Goal: Information Seeking & Learning: Learn about a topic

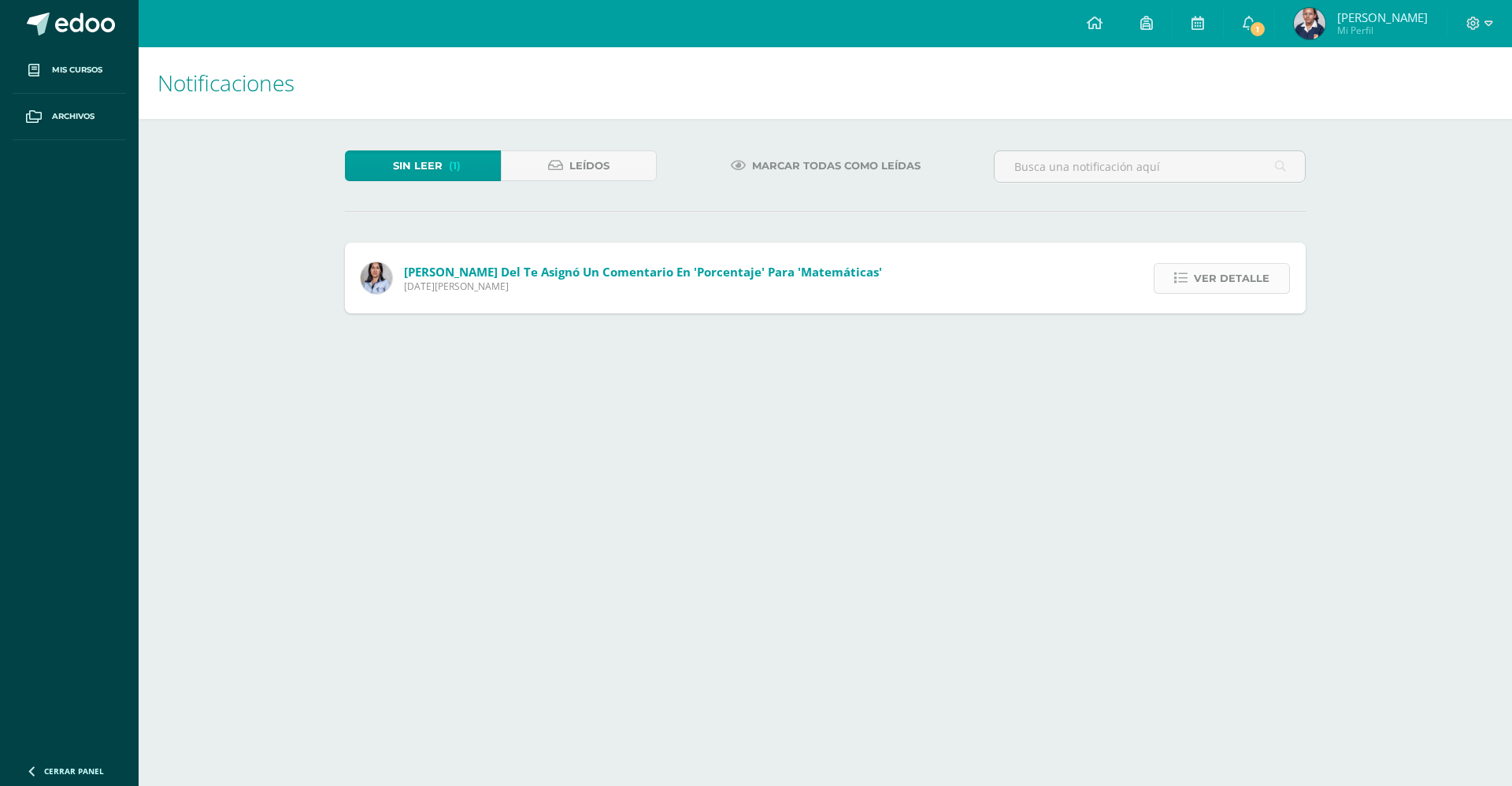
click at [1193, 271] on link "Ver detalle" at bounding box center [1221, 278] width 136 height 31
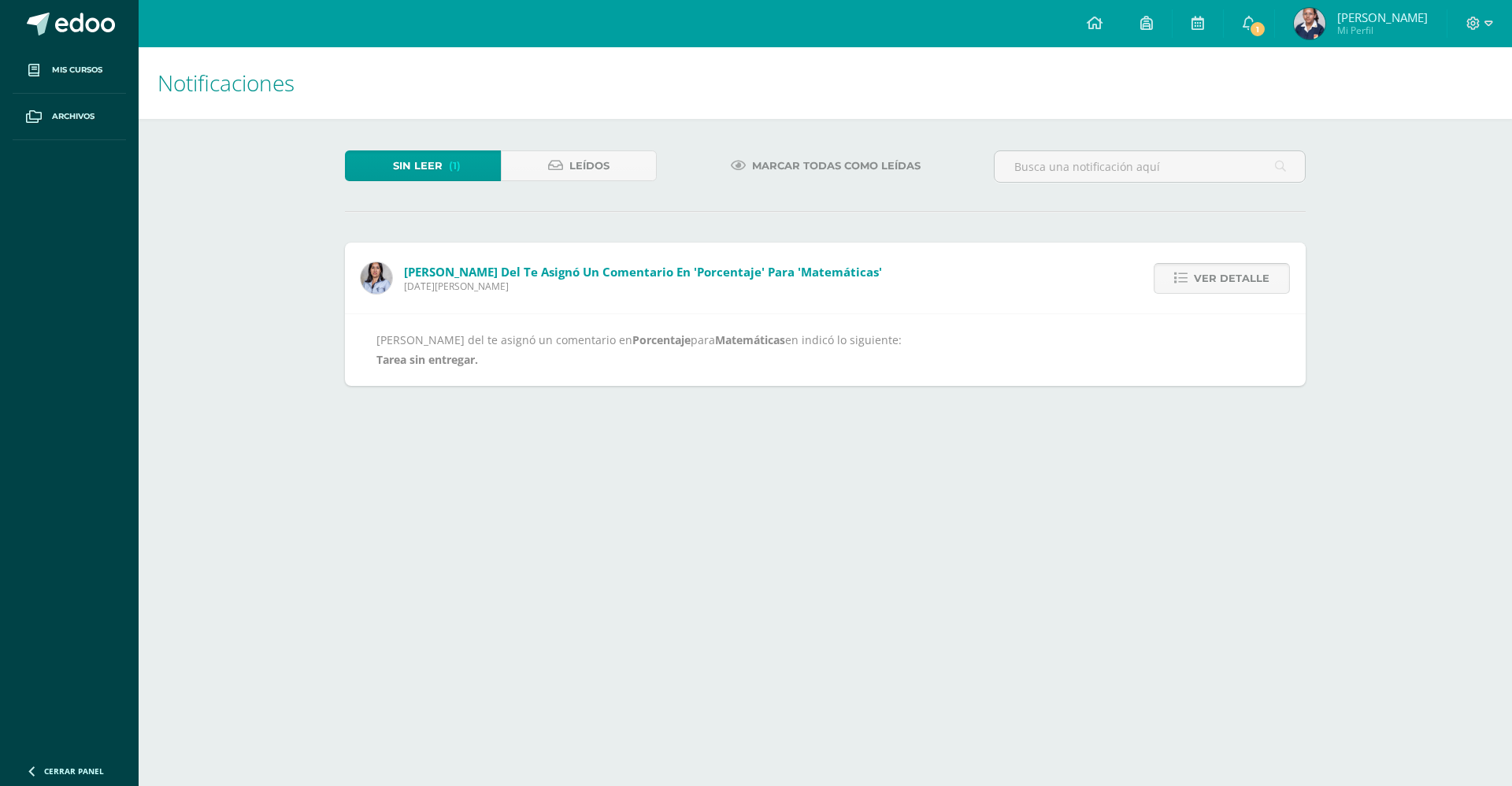
click at [1193, 271] on link "Ver detalle" at bounding box center [1221, 278] width 136 height 31
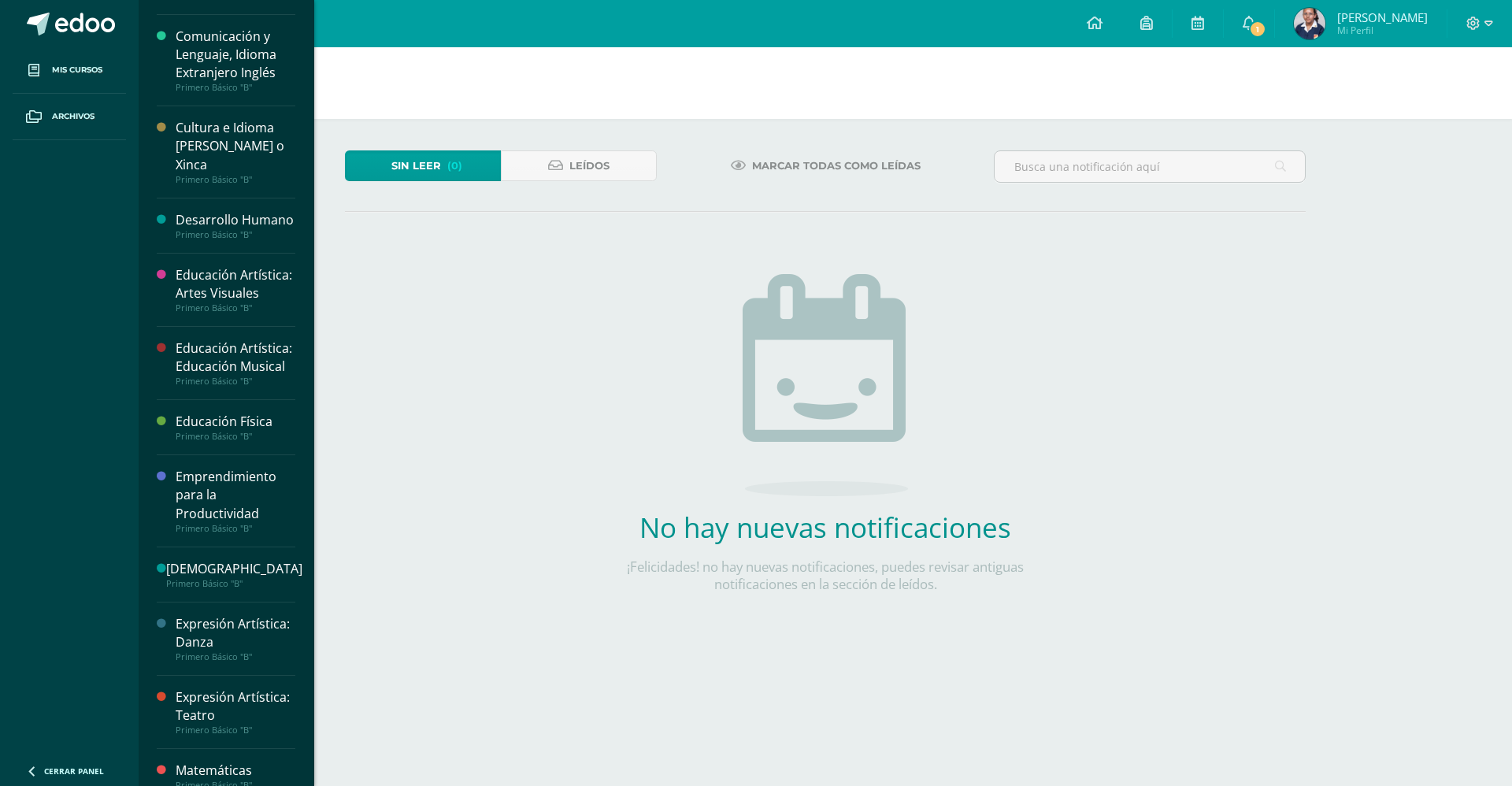
scroll to position [462, 0]
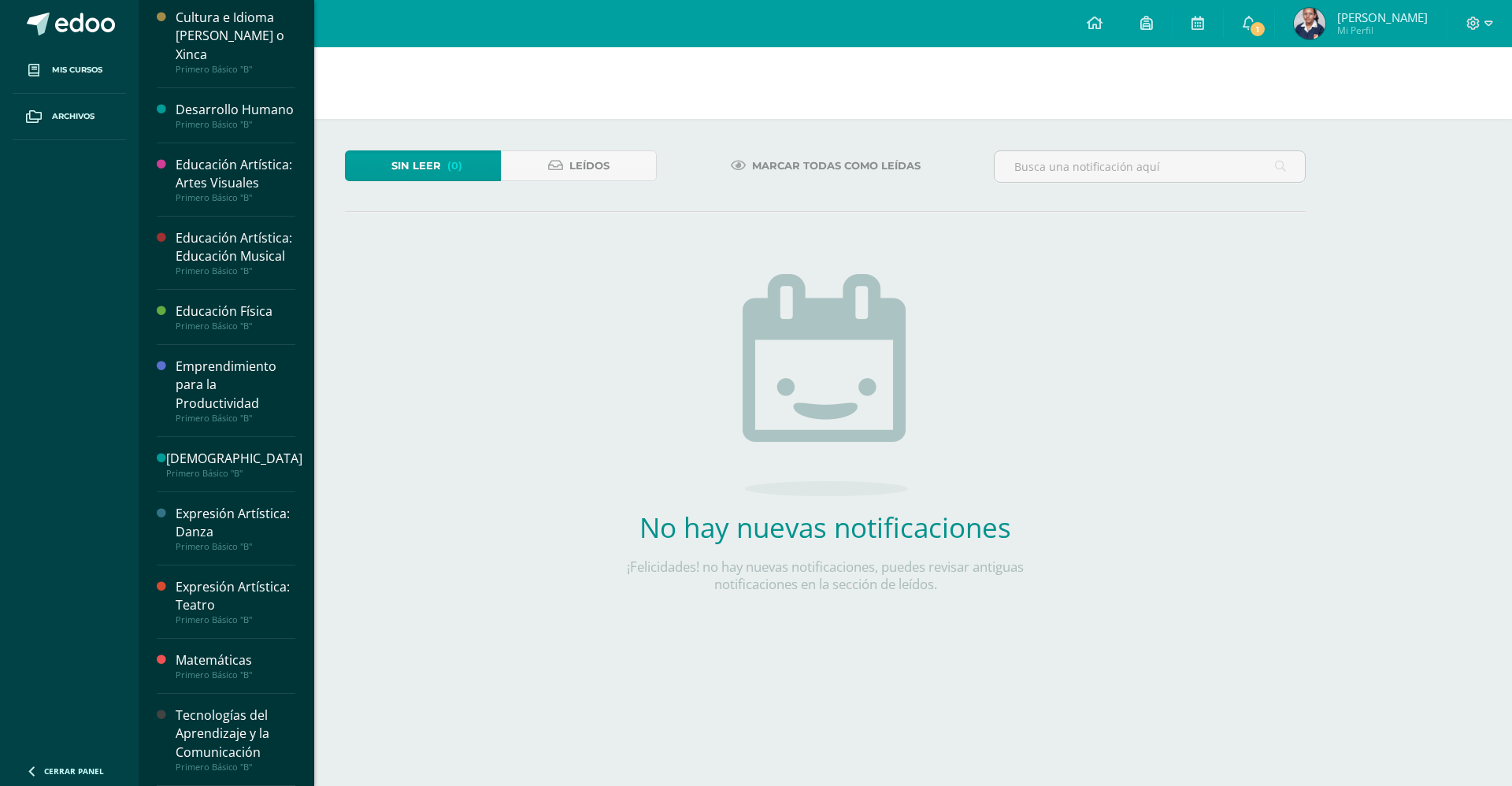
click at [218, 671] on div "Primero Básico "B"" at bounding box center [235, 674] width 119 height 11
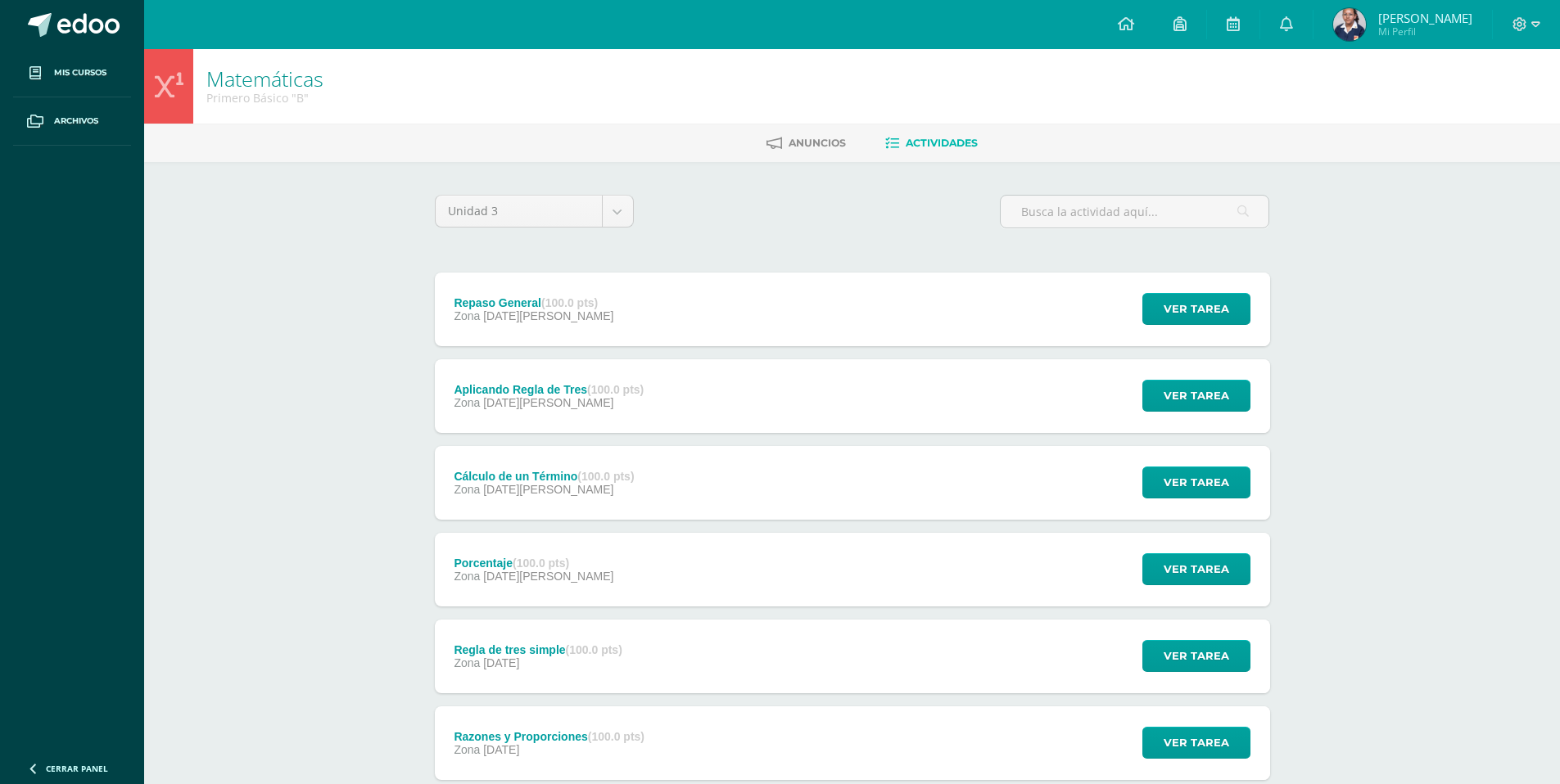
click at [569, 569] on strong "(100.0 pts)" at bounding box center [540, 563] width 56 height 13
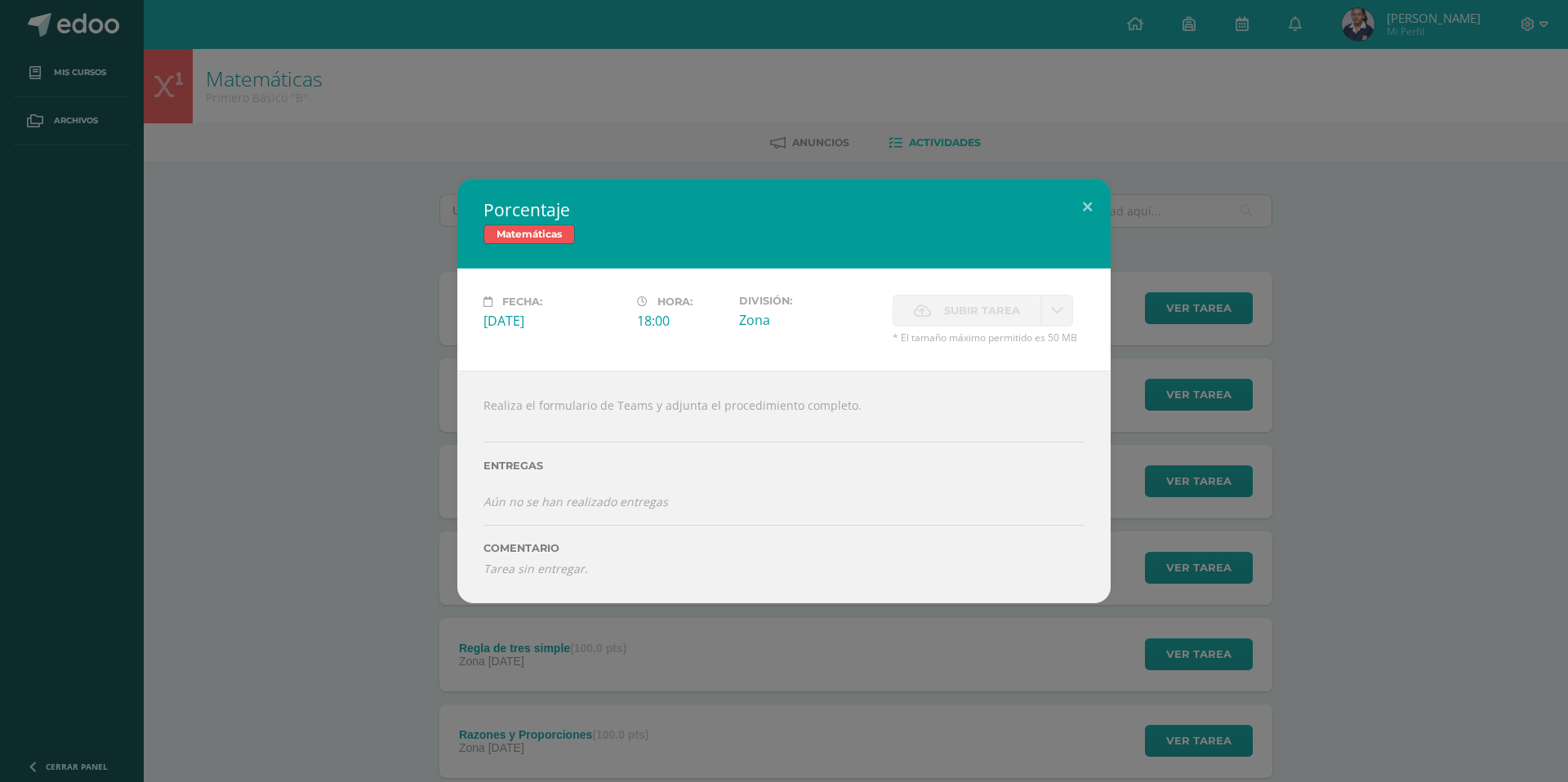
click at [1411, 535] on div "Porcentaje Matemáticas Fecha: Miércoles 30 de Julio Hora: 18:00 División: Zona …" at bounding box center [784, 390] width 1555 height 423
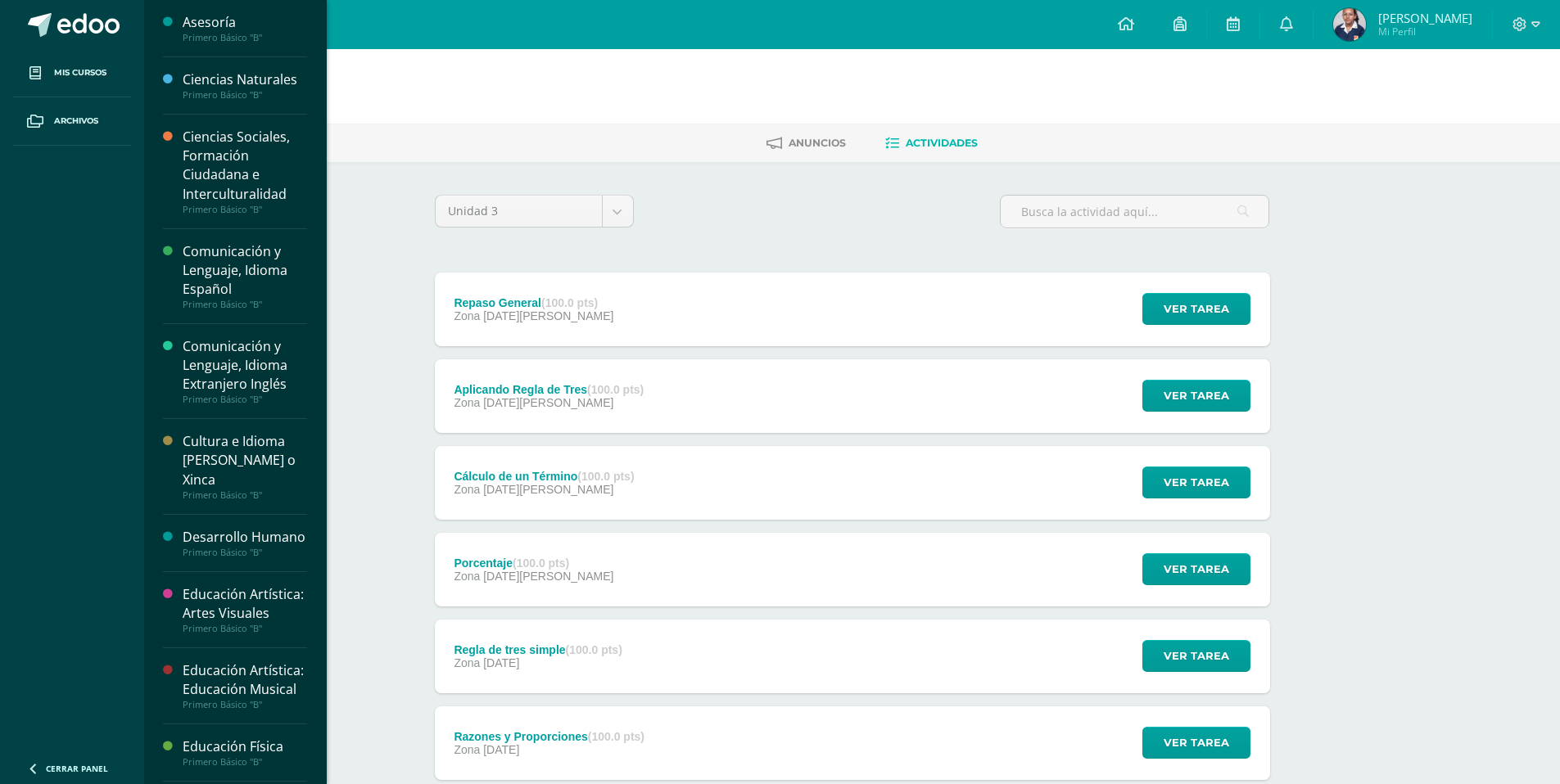
click at [273, 80] on div "Ciencias Naturales" at bounding box center [244, 80] width 124 height 19
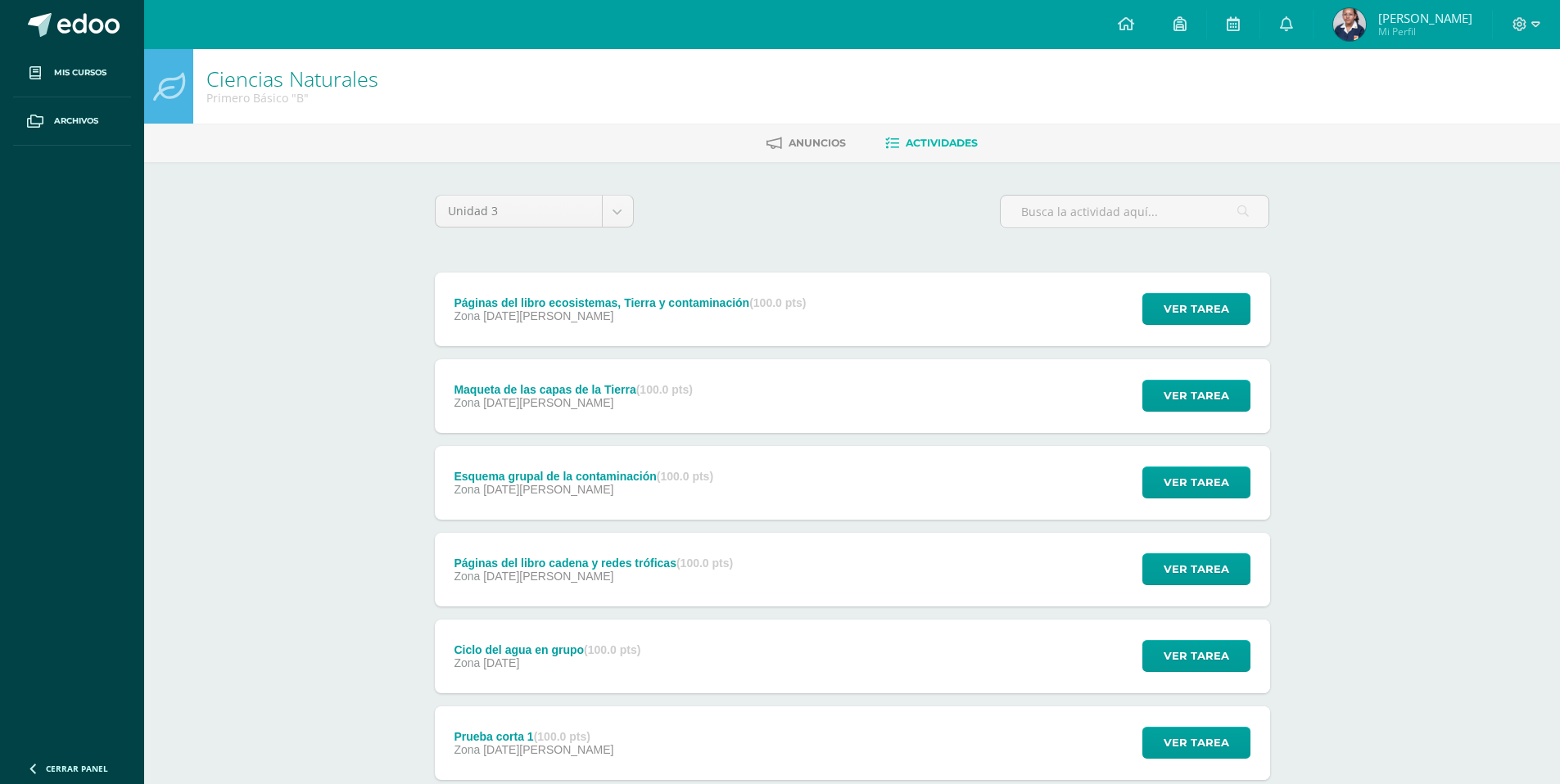
click at [816, 320] on div "Páginas del libro ecosistemas, Tierra y contaminación (100.0 pts) Zona 06 de Ag…" at bounding box center [631, 309] width 392 height 74
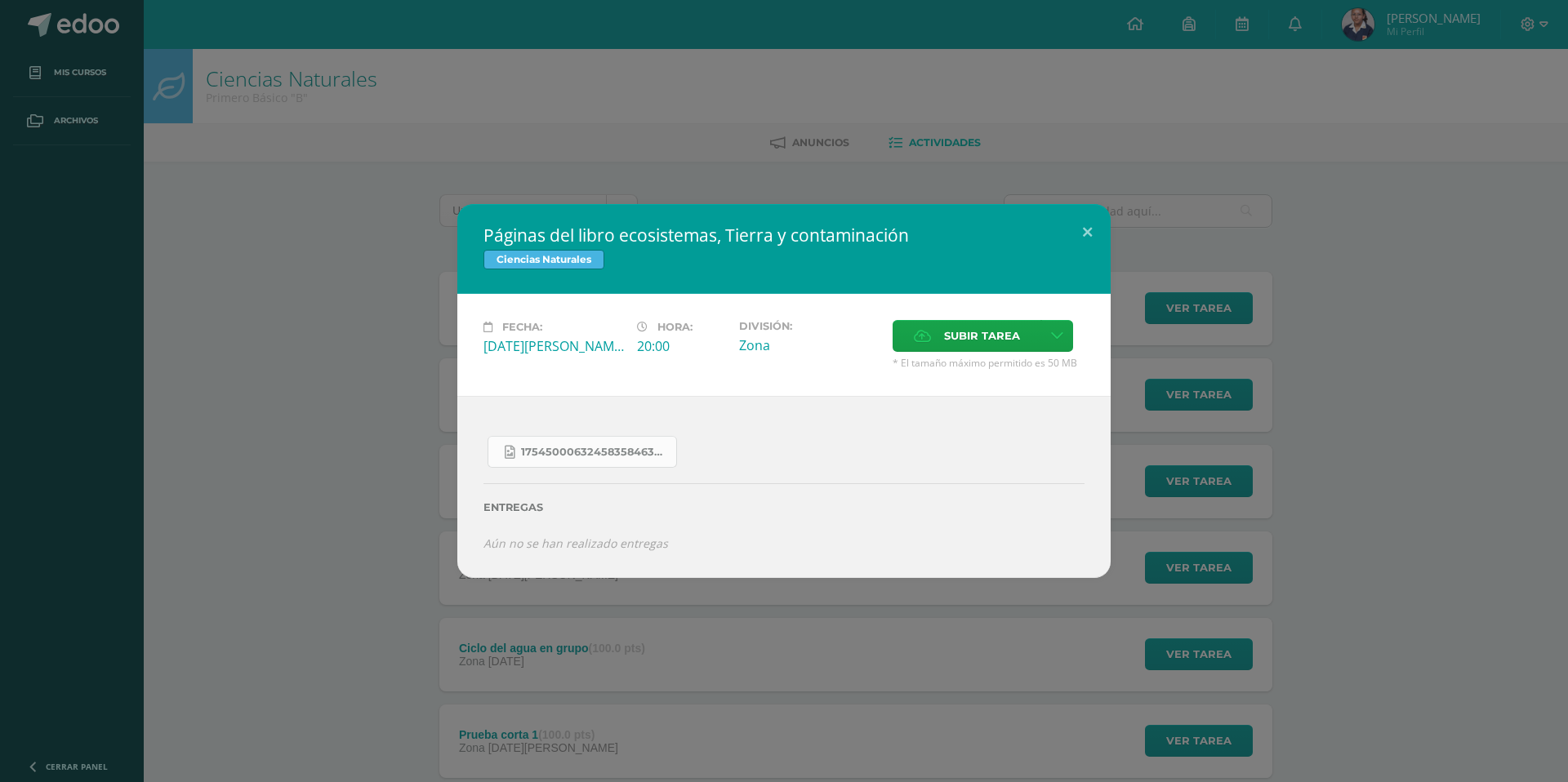
click at [549, 449] on span "17545000632458358463878492382224.jpg" at bounding box center [595, 452] width 147 height 13
click at [1464, 289] on div "Páginas del libro ecosistemas, Tierra y contaminación Ciencias Naturales Fecha:…" at bounding box center [784, 391] width 1555 height 373
